Goal: Task Accomplishment & Management: Manage account settings

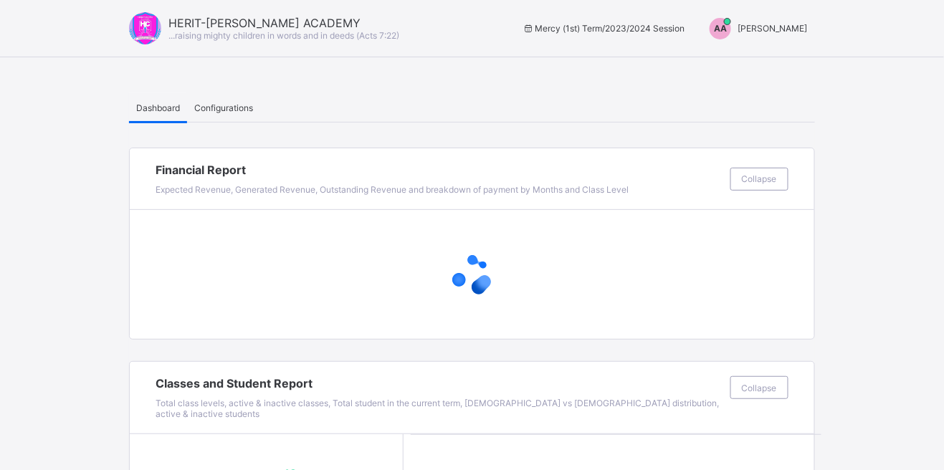
click at [787, 24] on span "[PERSON_NAME]" at bounding box center [773, 28] width 70 height 11
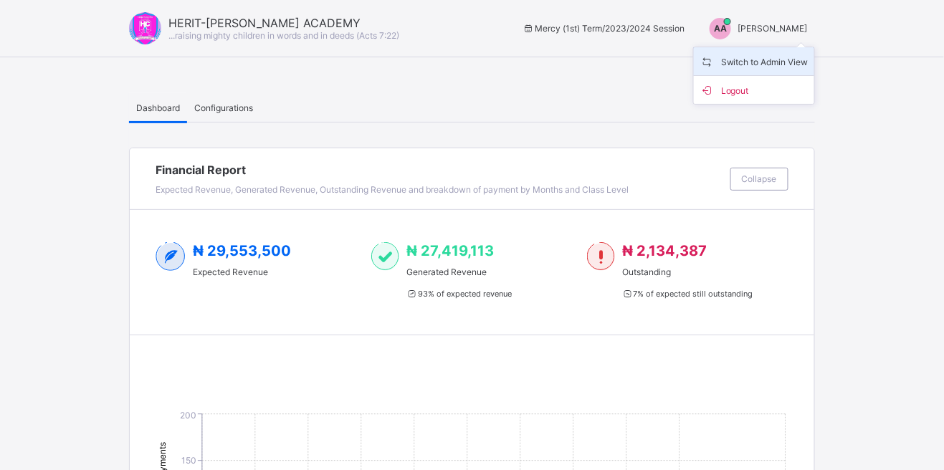
click at [786, 62] on span "Switch to Admin View" at bounding box center [753, 61] width 109 height 16
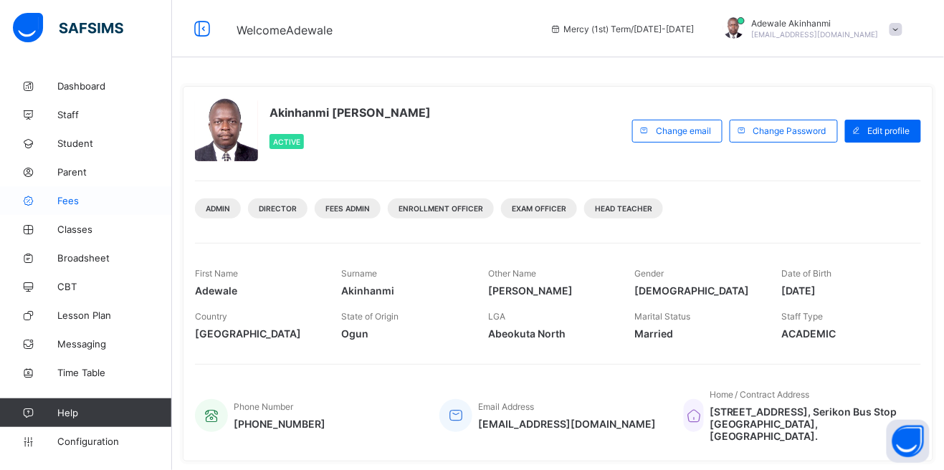
click at [56, 198] on icon at bounding box center [28, 201] width 57 height 11
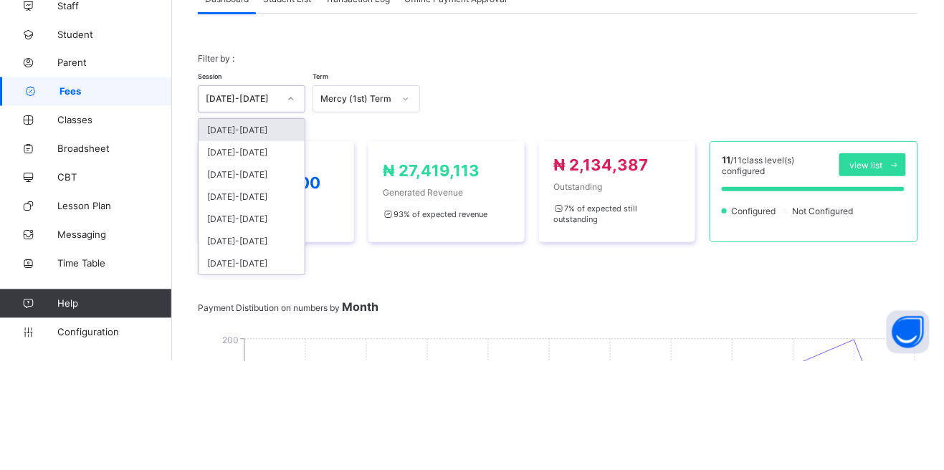
click at [278, 237] on div "[DATE]-[DATE]" at bounding box center [251, 239] width 106 height 22
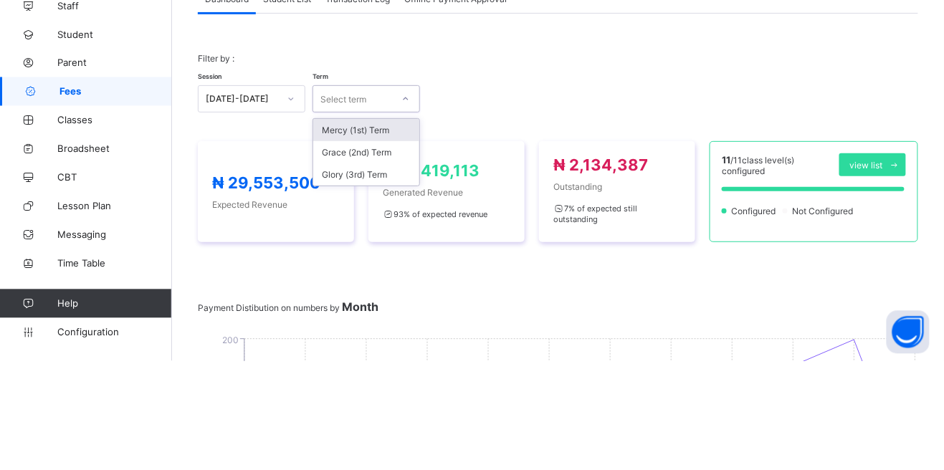
click at [395, 237] on div "Mercy (1st) Term" at bounding box center [366, 239] width 106 height 22
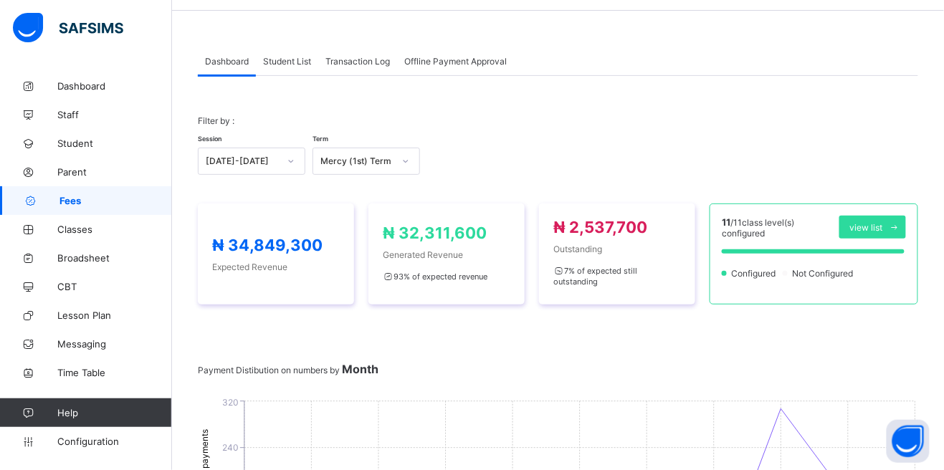
scroll to position [46, 0]
click at [299, 64] on span "Student List" at bounding box center [287, 62] width 48 height 11
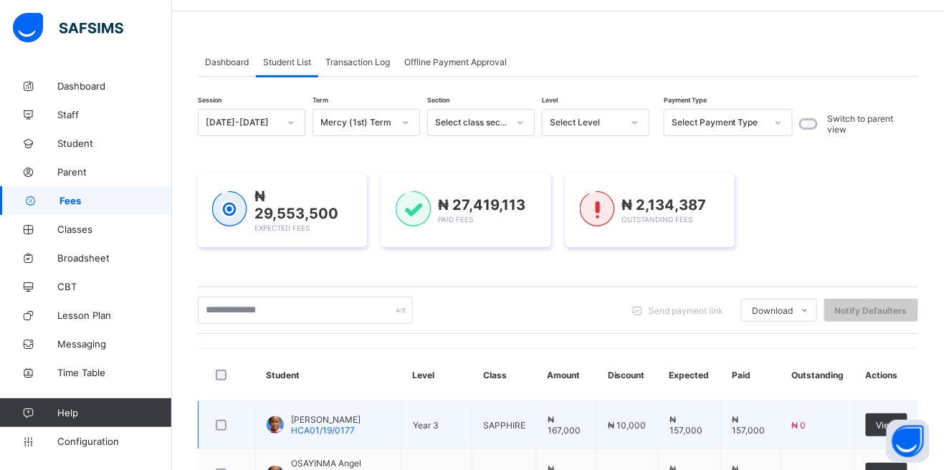
click at [792, 426] on span "₦ 0" at bounding box center [799, 425] width 14 height 11
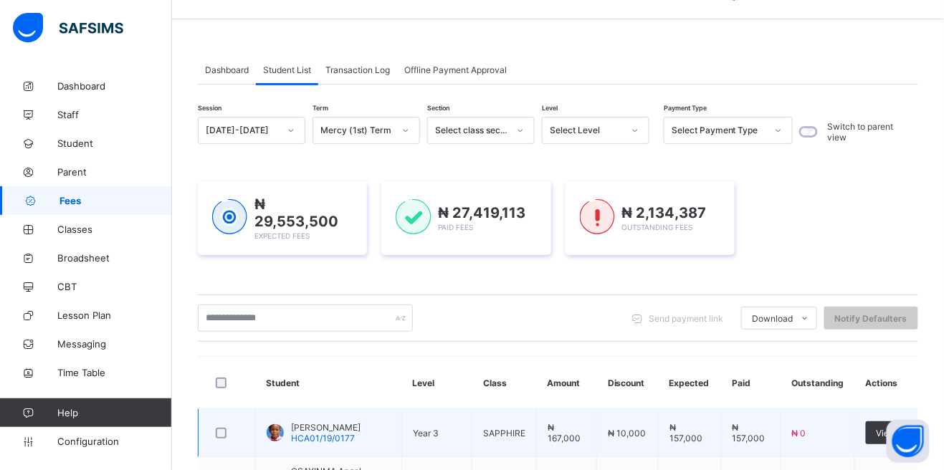
scroll to position [39, 0]
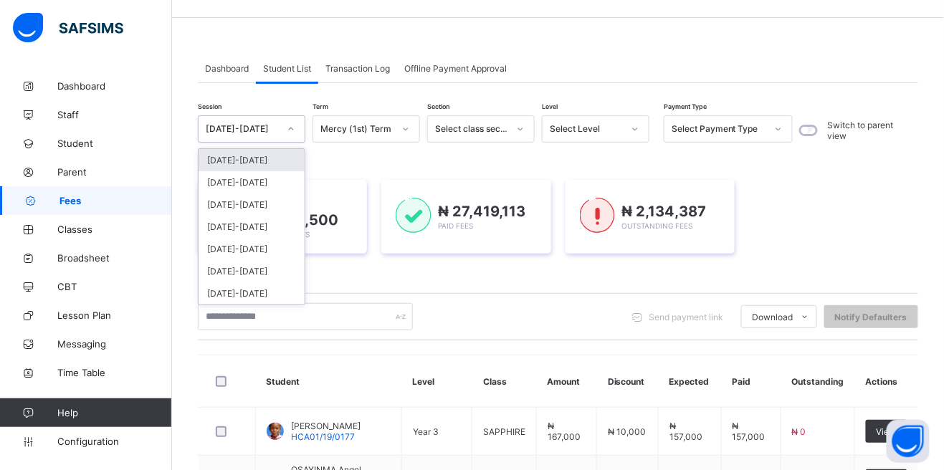
click at [269, 160] on div "[DATE]-[DATE]" at bounding box center [251, 160] width 106 height 22
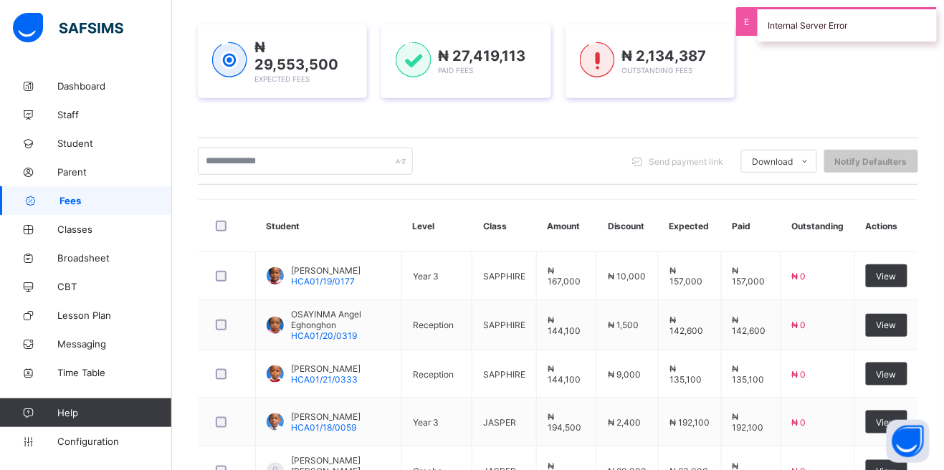
scroll to position [475, 0]
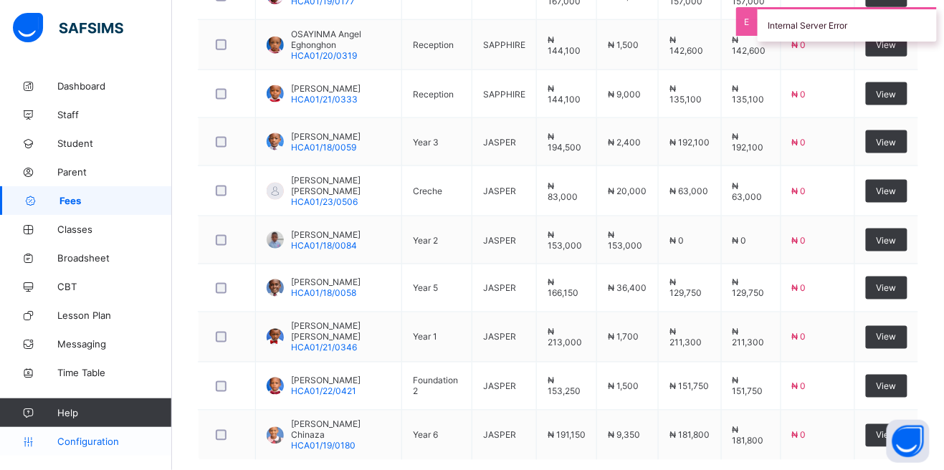
click at [63, 447] on span "Configuration" at bounding box center [114, 441] width 114 height 11
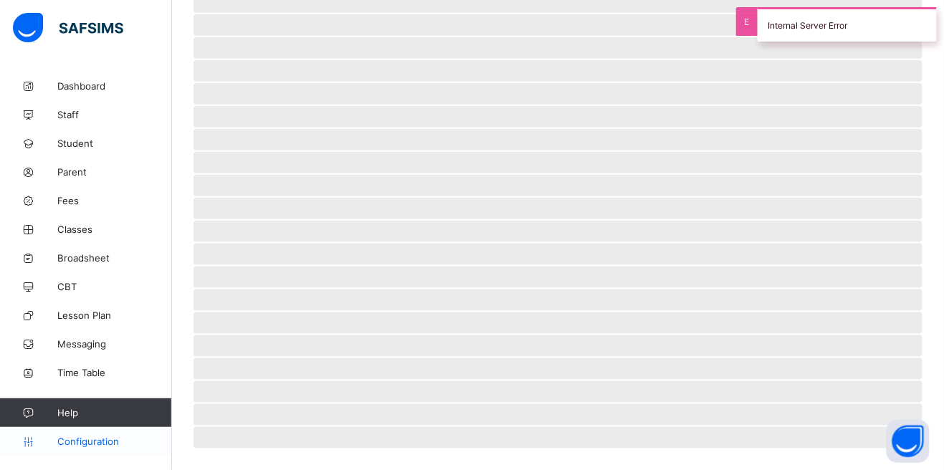
scroll to position [21, 0]
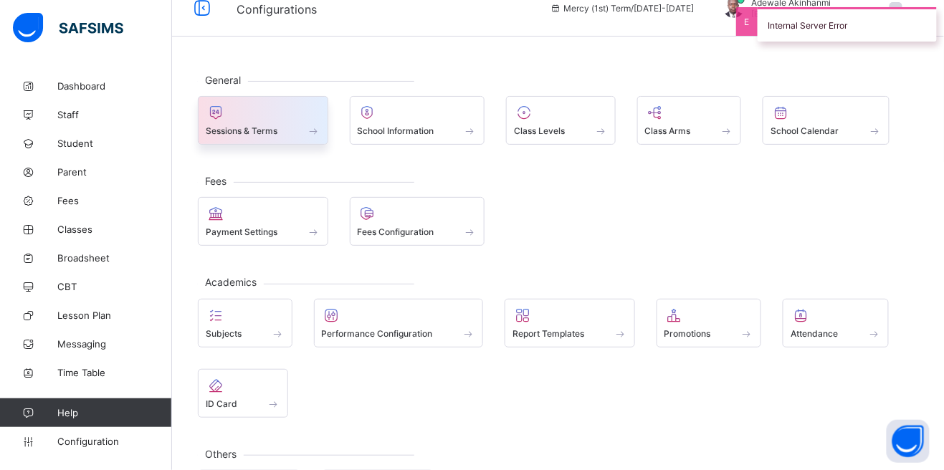
click at [280, 141] on div "Sessions & Terms" at bounding box center [263, 120] width 130 height 49
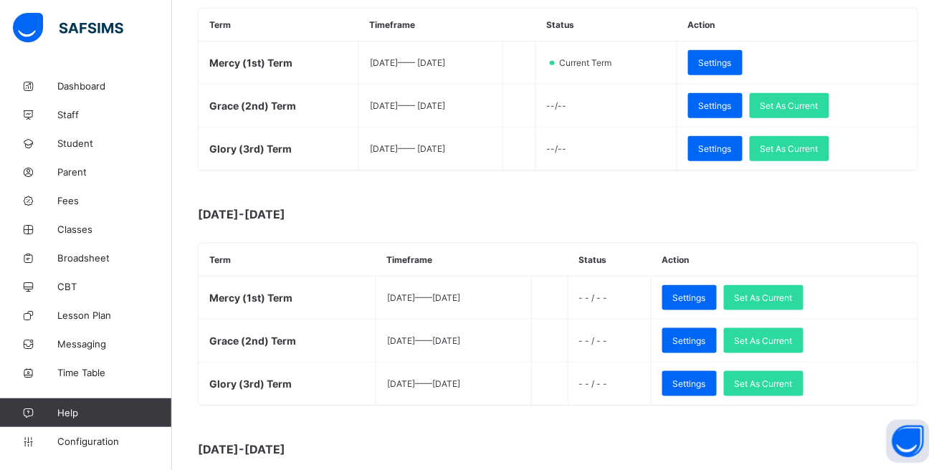
scroll to position [251, 0]
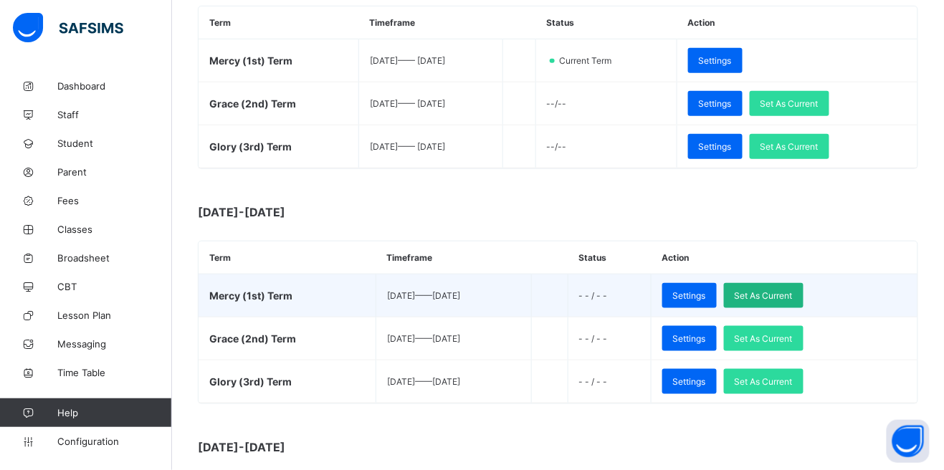
click at [792, 294] on span "Set As Current" at bounding box center [763, 295] width 58 height 11
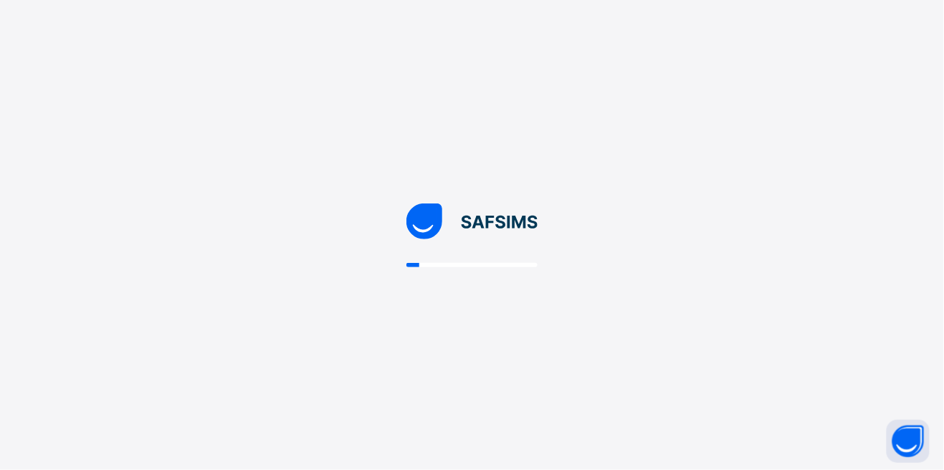
scroll to position [0, 0]
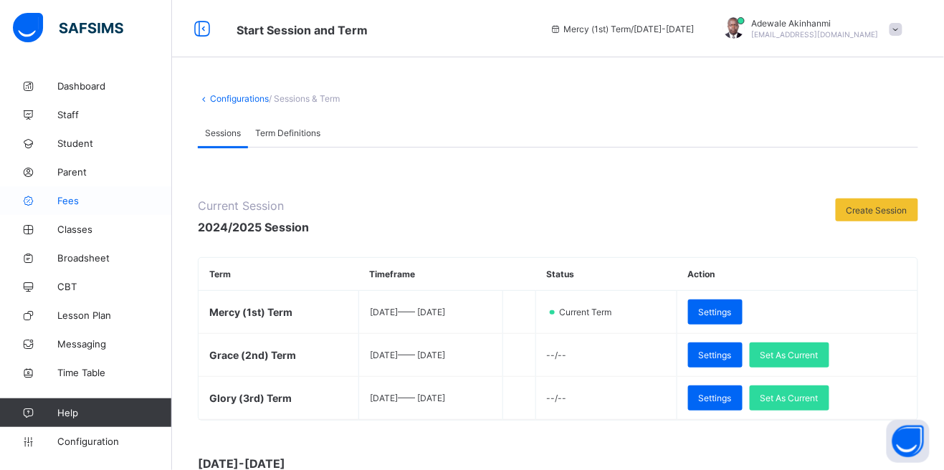
click at [46, 203] on icon at bounding box center [28, 201] width 57 height 11
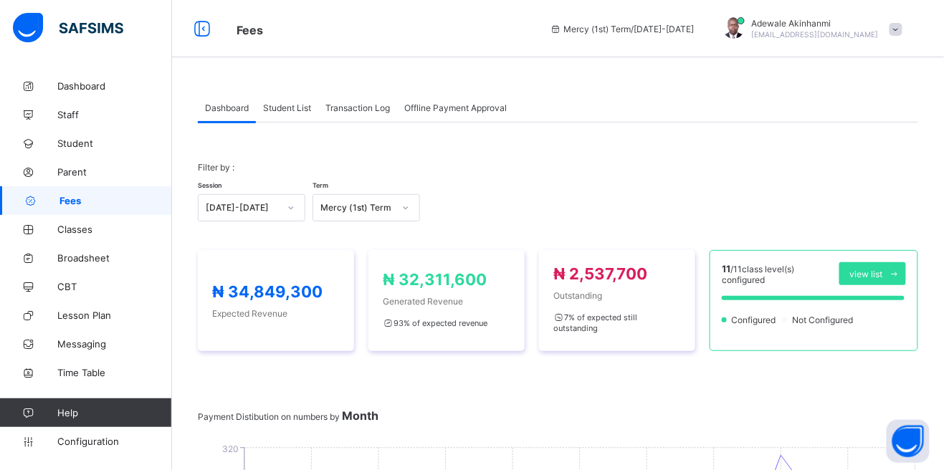
click at [300, 107] on span "Student List" at bounding box center [287, 107] width 48 height 11
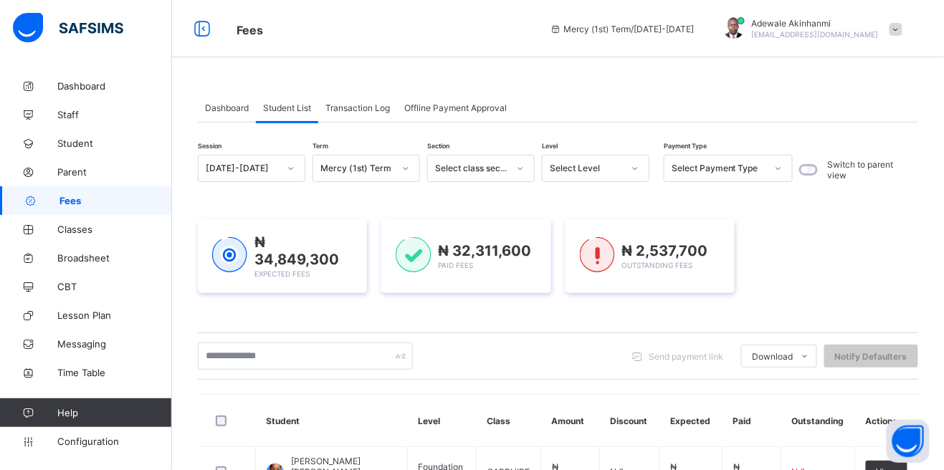
scroll to position [16, 0]
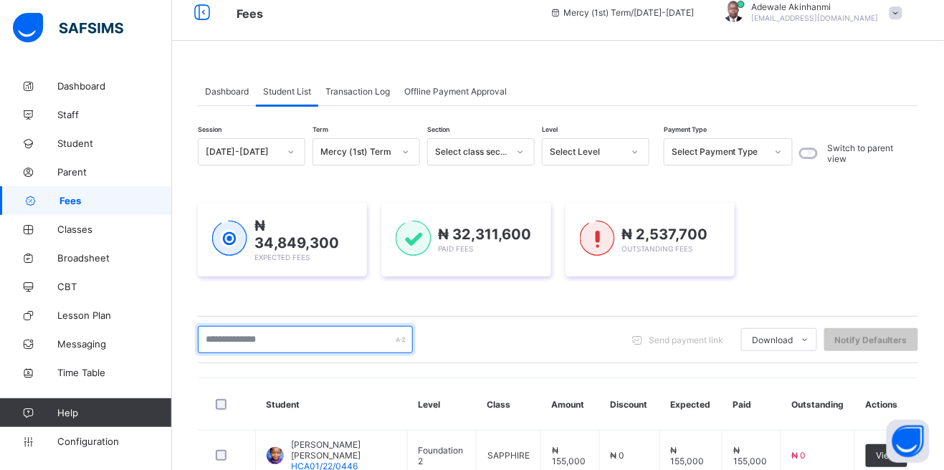
click at [332, 335] on input "text" at bounding box center [305, 339] width 215 height 27
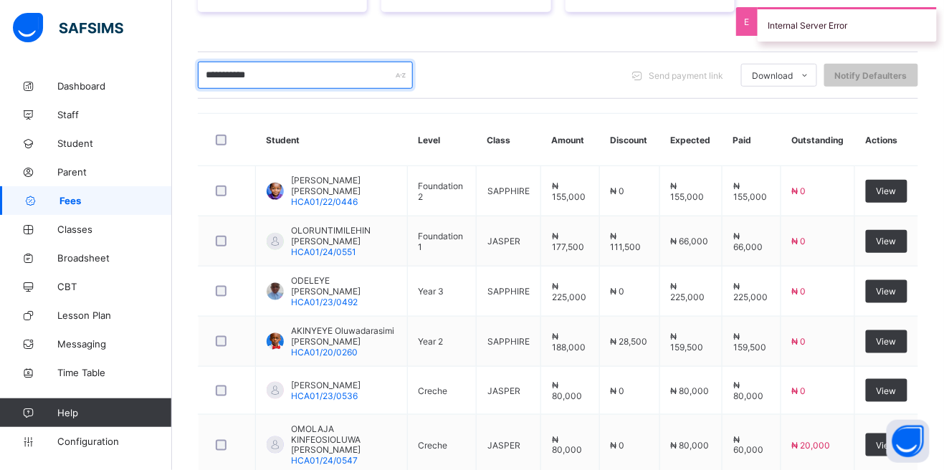
scroll to position [281, 0]
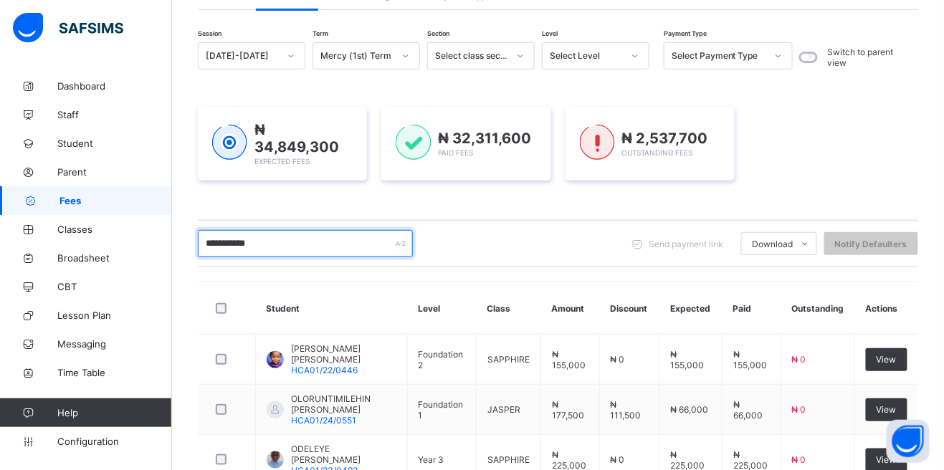
click at [325, 244] on input "**********" at bounding box center [305, 243] width 215 height 27
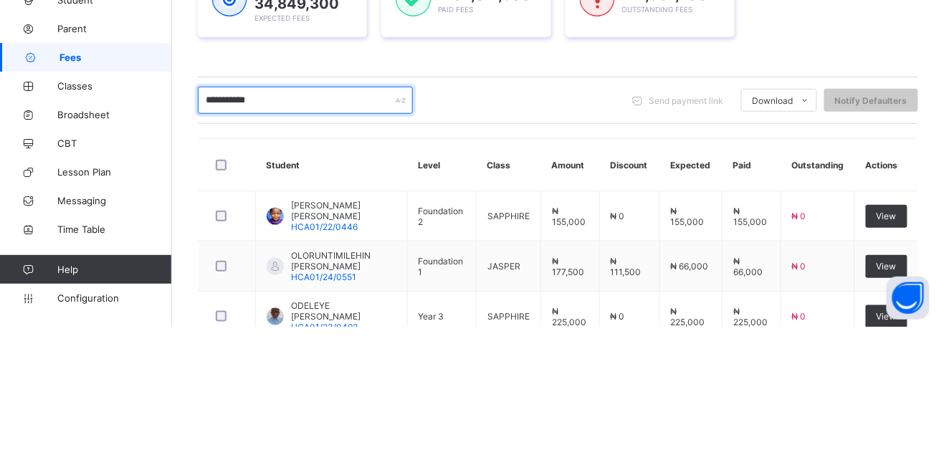
scroll to position [112, 0]
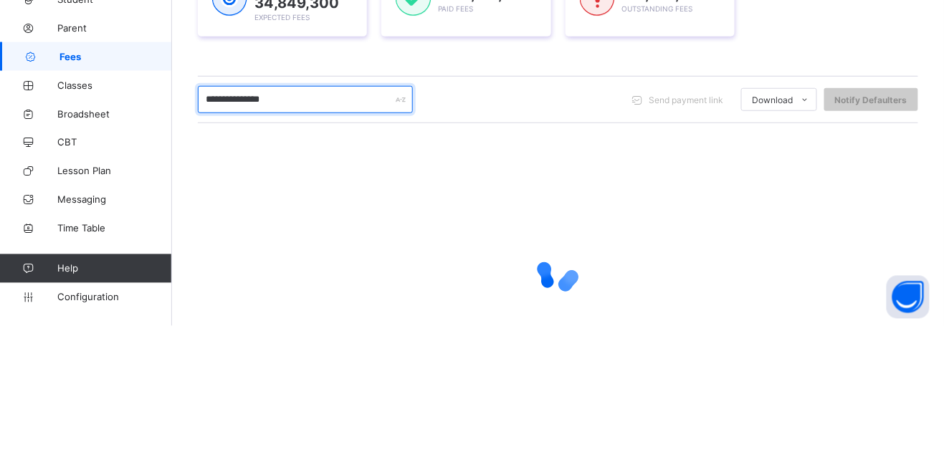
type input "**********"
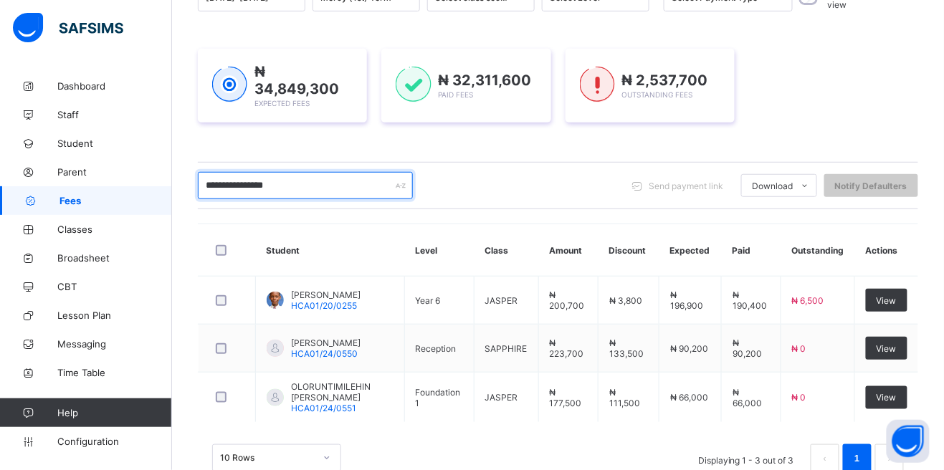
scroll to position [209, 0]
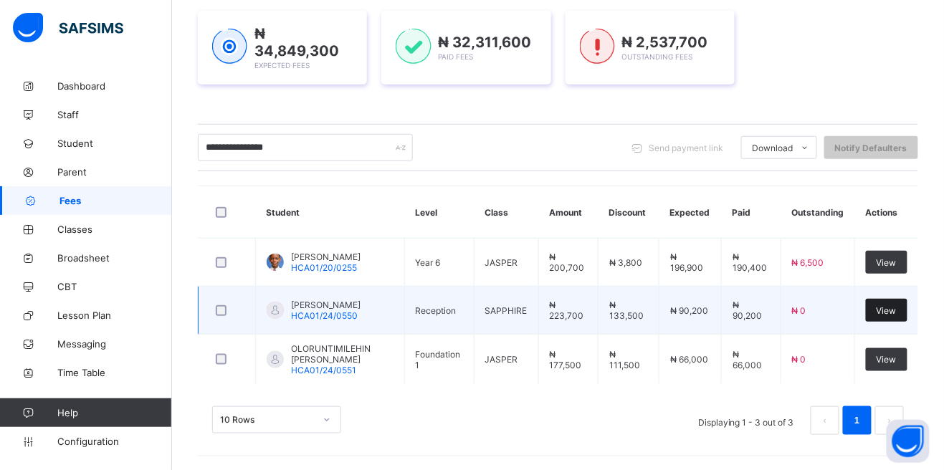
click at [891, 306] on span "View" at bounding box center [886, 310] width 20 height 11
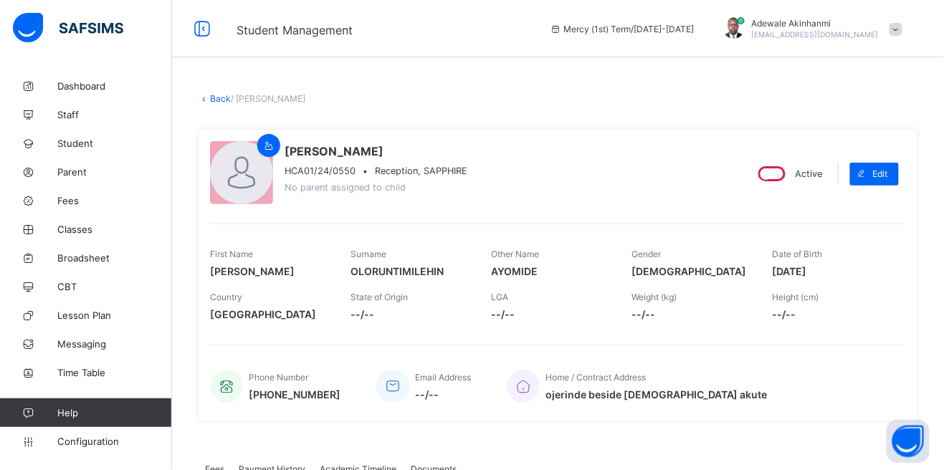
click at [216, 100] on link "Back" at bounding box center [220, 98] width 21 height 11
